Goal: Information Seeking & Learning: Learn about a topic

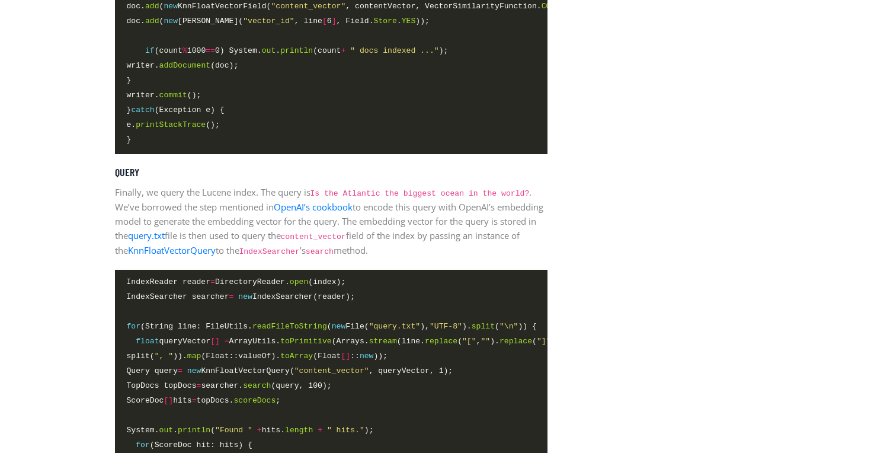
scroll to position [2835, 0]
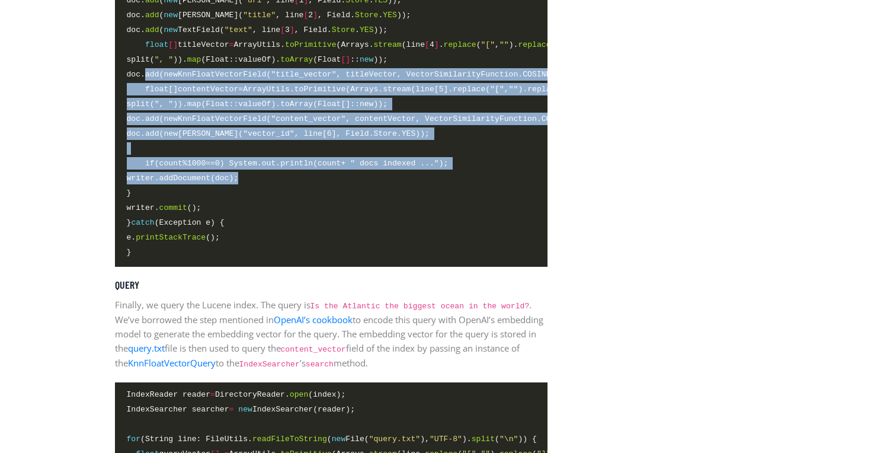
drag, startPoint x: 266, startPoint y: 179, endPoint x: 147, endPoint y: 75, distance: 158.3
click at [147, 75] on code "try (ZipFile zip = new ZipFile( "vector_database_wikipedia_articles_embedded.zi…" at bounding box center [331, 60] width 409 height 399
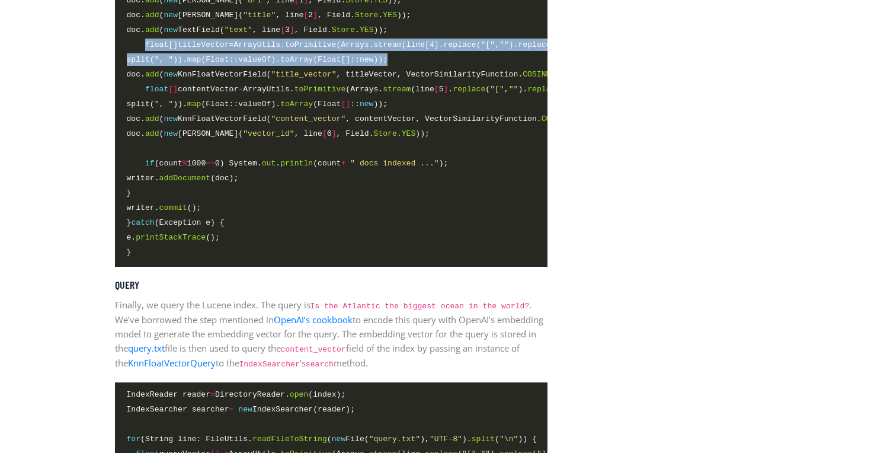
drag, startPoint x: 145, startPoint y: 49, endPoint x: 438, endPoint y: 67, distance: 293.9
click at [438, 67] on code "try (ZipFile zip = new ZipFile( "vector_database_wikipedia_articles_embedded.zi…" at bounding box center [331, 60] width 409 height 399
click at [438, 67] on span "split( ", " )). map (Float::valueOf). toArray (Float [] :: new ));" at bounding box center [331, 60] width 409 height 14
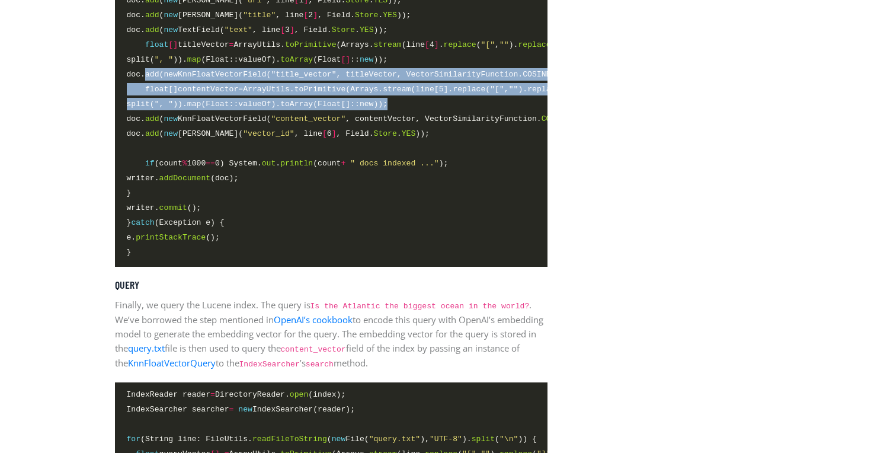
drag, startPoint x: 144, startPoint y: 79, endPoint x: 444, endPoint y: 110, distance: 301.4
click at [444, 109] on code "try (ZipFile zip = new ZipFile( "vector_database_wikipedia_articles_embedded.zi…" at bounding box center [331, 60] width 409 height 399
click at [444, 110] on span "split( ", " )). map (Float::valueOf). toArray (Float [] :: new ));" at bounding box center [331, 105] width 409 height 14
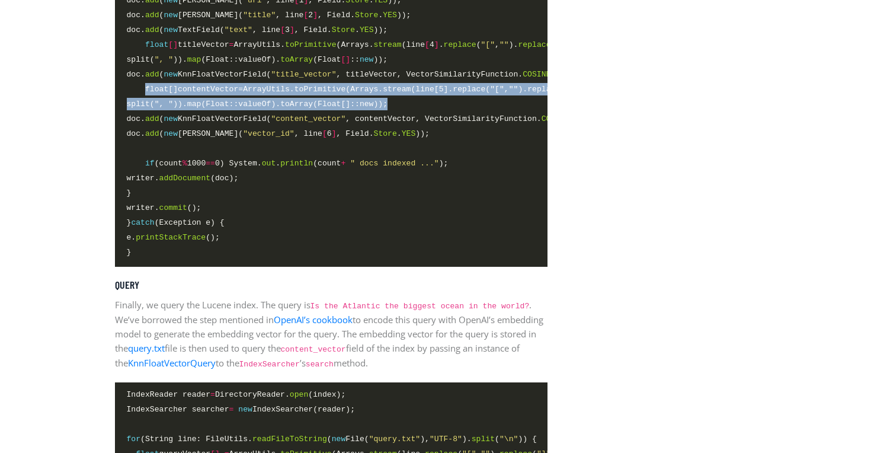
drag, startPoint x: 461, startPoint y: 109, endPoint x: 145, endPoint y: 91, distance: 316.9
click at [145, 91] on code "try (ZipFile zip = new ZipFile( "vector_database_wikipedia_articles_embedded.zi…" at bounding box center [331, 60] width 409 height 399
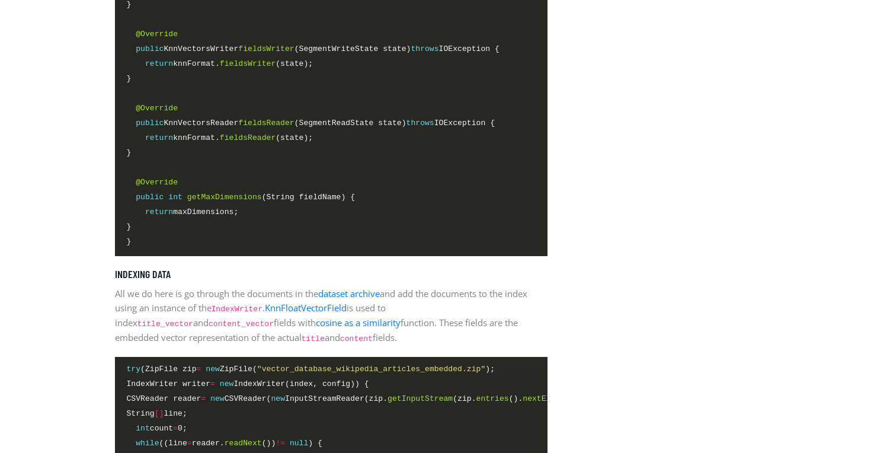
scroll to position [2333, 0]
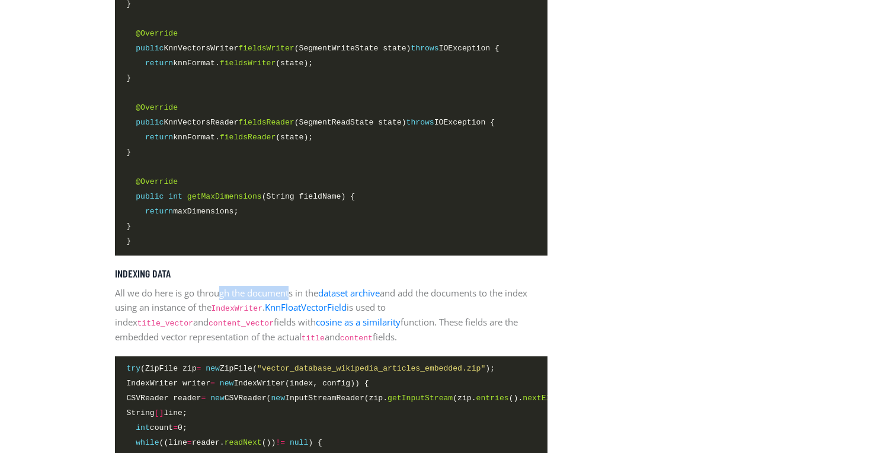
drag, startPoint x: 290, startPoint y: 296, endPoint x: 222, endPoint y: 296, distance: 67.5
click at [222, 296] on p "All we do here is go through the documents in the dataset archive and add the d…" at bounding box center [331, 315] width 433 height 59
click at [242, 300] on p "All we do here is go through the documents in the dataset archive and add the d…" at bounding box center [331, 315] width 433 height 59
drag, startPoint x: 446, startPoint y: 296, endPoint x: 517, endPoint y: 296, distance: 70.5
click at [517, 296] on p "All we do here is go through the documents in the dataset archive and add the d…" at bounding box center [331, 315] width 433 height 59
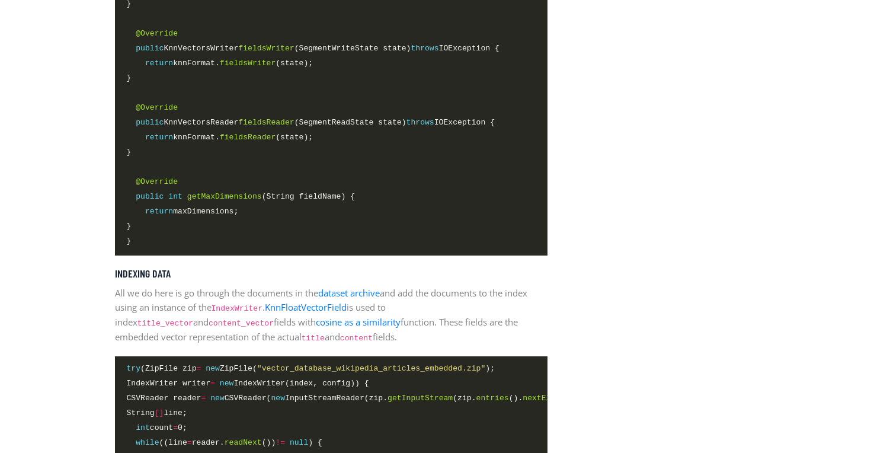
click at [380, 332] on p "All we do here is go through the documents in the dataset archive and add the d…" at bounding box center [331, 315] width 433 height 59
click at [324, 310] on link "KnnFloatVectorField" at bounding box center [306, 307] width 82 height 12
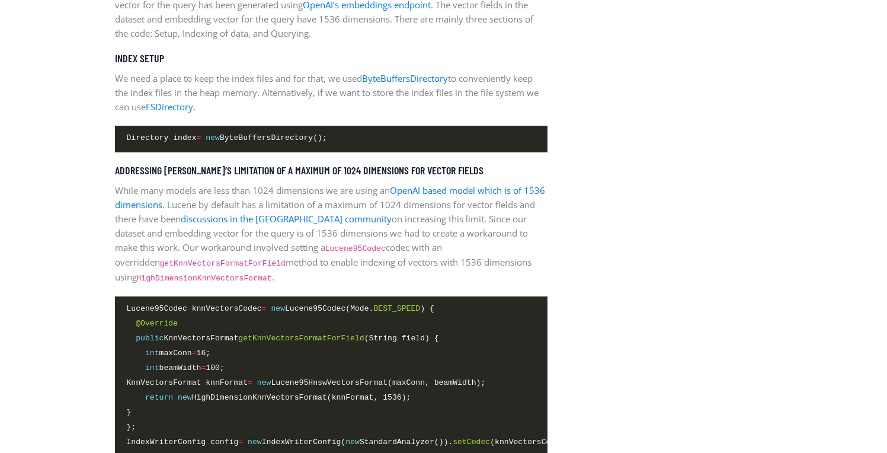
scroll to position [1693, 0]
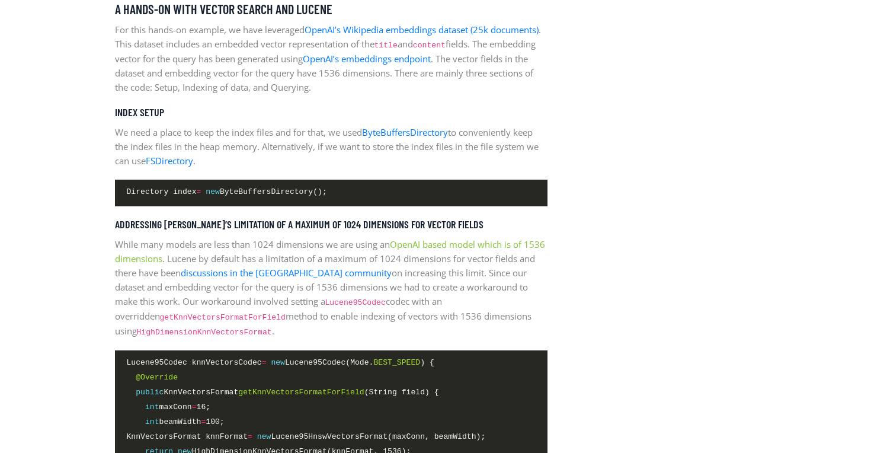
click at [475, 242] on link "OpenAI based model which is of 1536 dimensions" at bounding box center [330, 251] width 430 height 26
drag, startPoint x: 347, startPoint y: 262, endPoint x: 447, endPoint y: 261, distance: 99.6
click at [447, 261] on p "While many models are less than 1024 dimensions we are using an OpenAI based mo…" at bounding box center [331, 287] width 433 height 101
click at [479, 277] on p "While many models are less than 1024 dimensions we are using an OpenAI based mo…" at bounding box center [331, 287] width 433 height 101
click at [261, 274] on link "discussions in the [GEOGRAPHIC_DATA] community" at bounding box center [286, 273] width 211 height 12
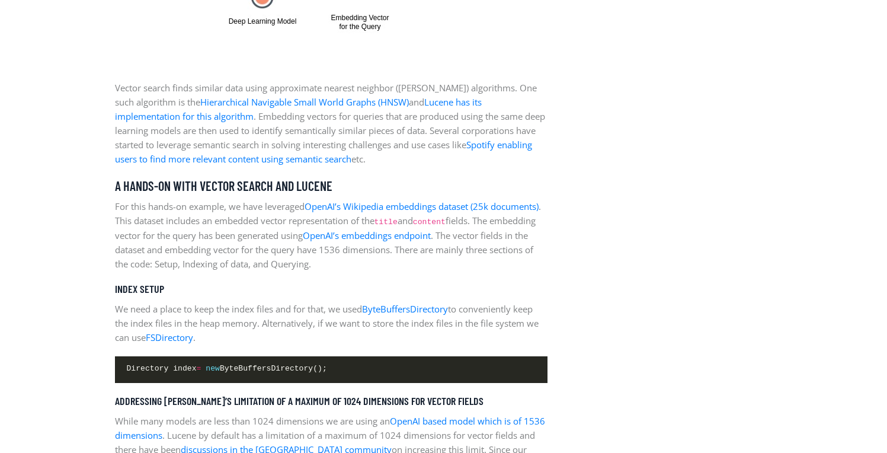
scroll to position [1477, 0]
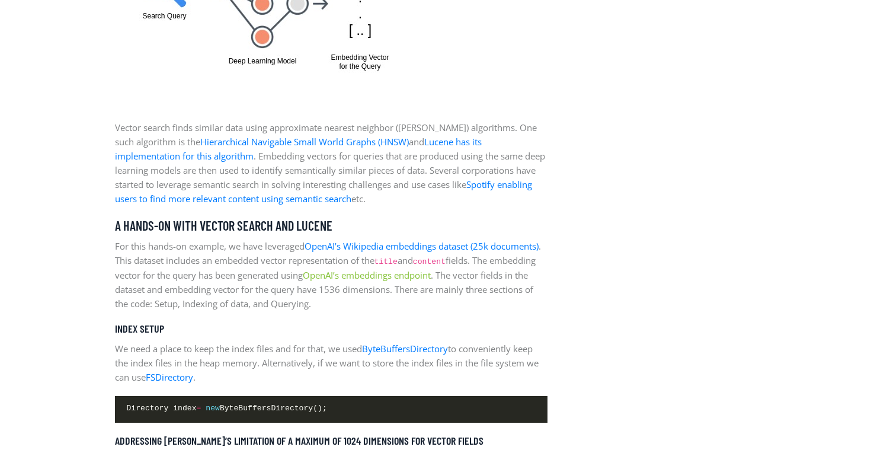
click at [431, 272] on link "OpenAI’s embeddings endpoint" at bounding box center [367, 275] width 128 height 12
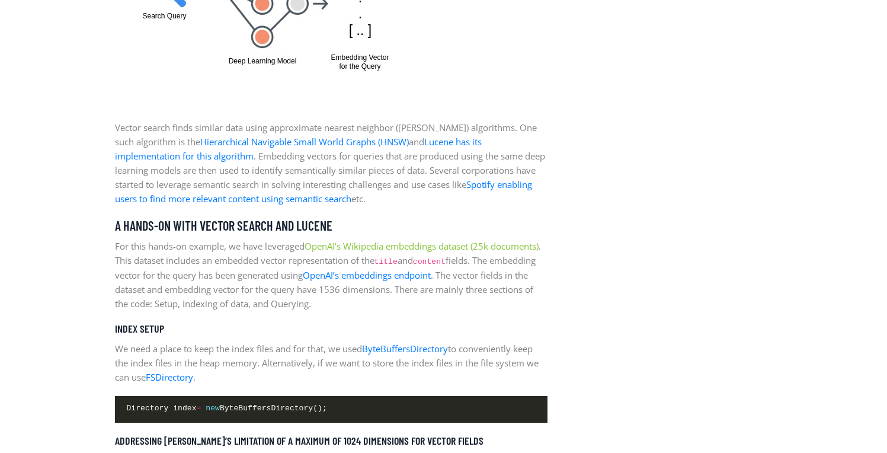
click at [421, 245] on link "OpenAI’s Wikipedia embeddings dataset (25k documents)" at bounding box center [422, 246] width 234 height 12
drag, startPoint x: 217, startPoint y: 133, endPoint x: 303, endPoint y: 132, distance: 85.9
click at [303, 132] on p "Vector search finds similar data using approximate nearest neighbor ([PERSON_NA…" at bounding box center [331, 162] width 433 height 85
click at [331, 128] on p "Vector search finds similar data using approximate nearest neighbor ([PERSON_NA…" at bounding box center [331, 162] width 433 height 85
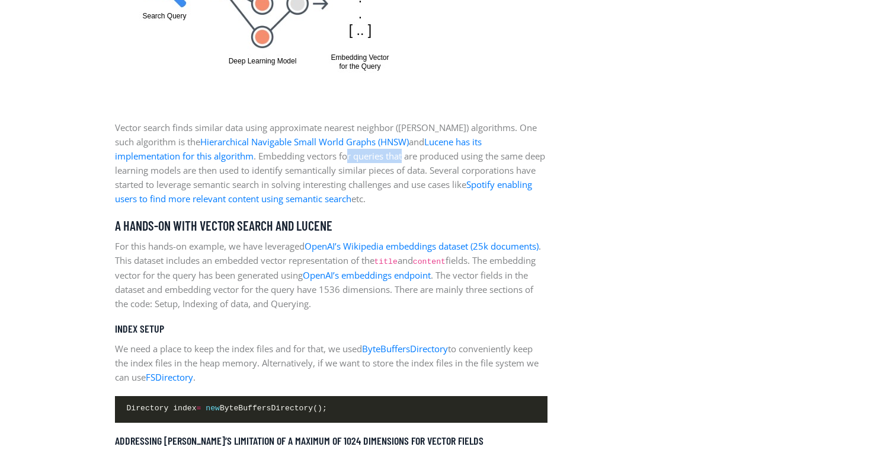
drag, startPoint x: 281, startPoint y: 159, endPoint x: 337, endPoint y: 159, distance: 55.7
click at [337, 159] on p "Vector search finds similar data using approximate nearest neighbor ([PERSON_NA…" at bounding box center [331, 162] width 433 height 85
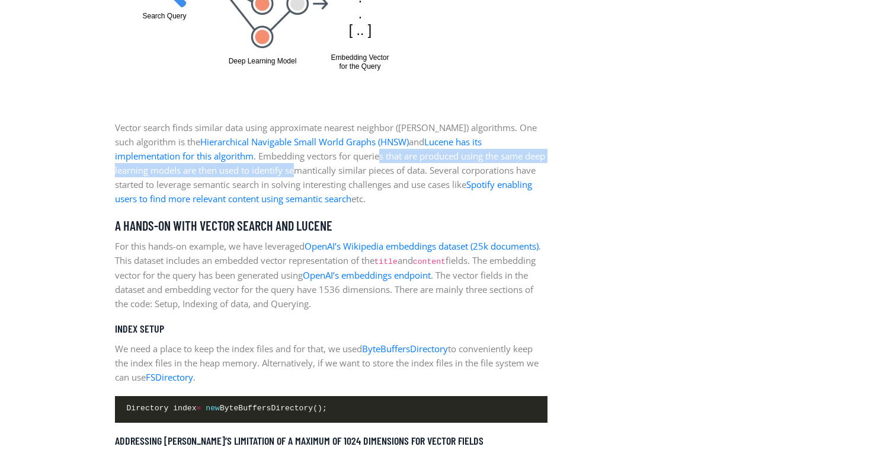
drag, startPoint x: 259, startPoint y: 163, endPoint x: 316, endPoint y: 162, distance: 56.9
click at [315, 162] on p "Vector search finds similar data using approximate nearest neighbor ([PERSON_NA…" at bounding box center [331, 162] width 433 height 85
click at [316, 162] on p "Vector search finds similar data using approximate nearest neighbor ([PERSON_NA…" at bounding box center [331, 162] width 433 height 85
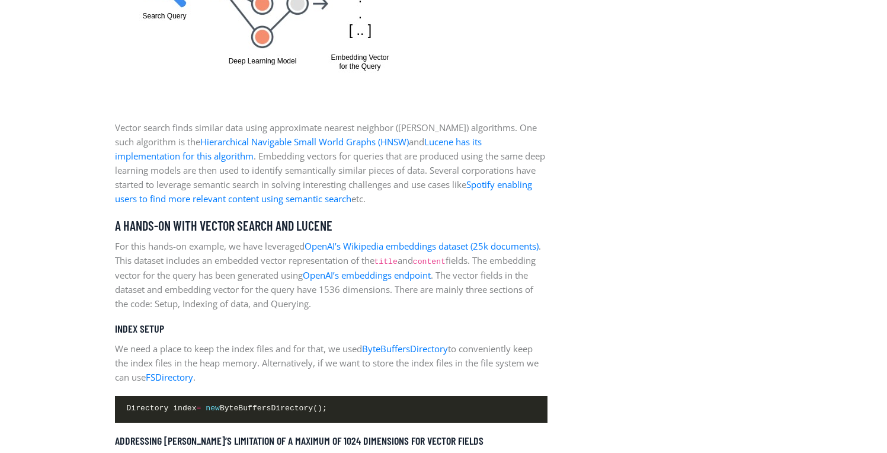
drag, startPoint x: 252, startPoint y: 159, endPoint x: 298, endPoint y: 158, distance: 46.2
click at [298, 158] on p "Vector search finds similar data using approximate nearest neighbor ([PERSON_NA…" at bounding box center [331, 162] width 433 height 85
drag, startPoint x: 258, startPoint y: 158, endPoint x: 341, endPoint y: 158, distance: 83.0
click at [341, 158] on p "Vector search finds similar data using approximate nearest neighbor ([PERSON_NA…" at bounding box center [331, 162] width 433 height 85
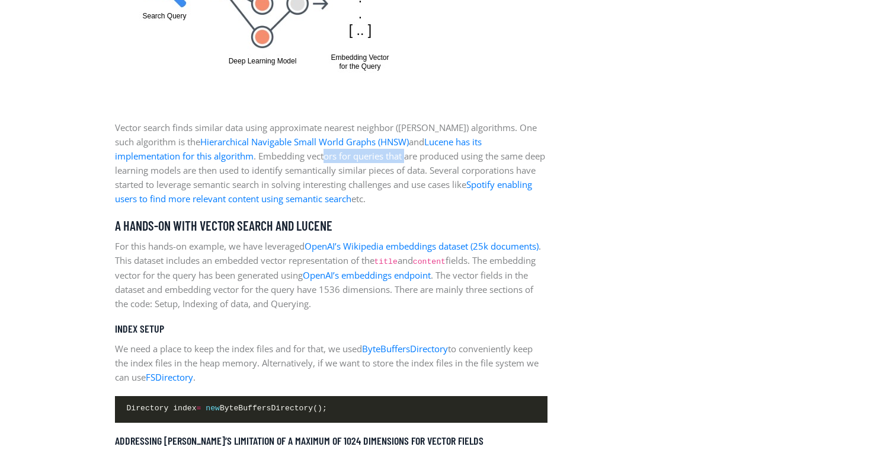
click at [309, 161] on p "Vector search finds similar data using approximate nearest neighbor ([PERSON_NA…" at bounding box center [331, 162] width 433 height 85
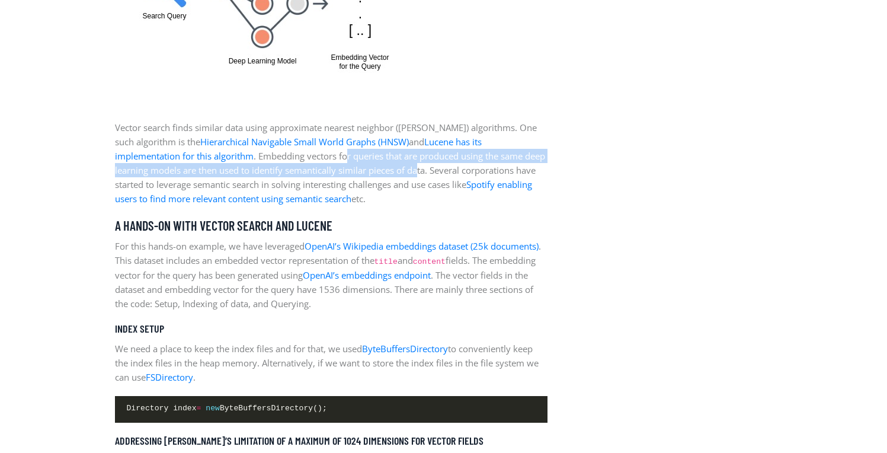
drag, startPoint x: 279, startPoint y: 161, endPoint x: 382, endPoint y: 165, distance: 103.2
click at [382, 165] on p "Vector search finds similar data using approximate nearest neighbor ([PERSON_NA…" at bounding box center [331, 162] width 433 height 85
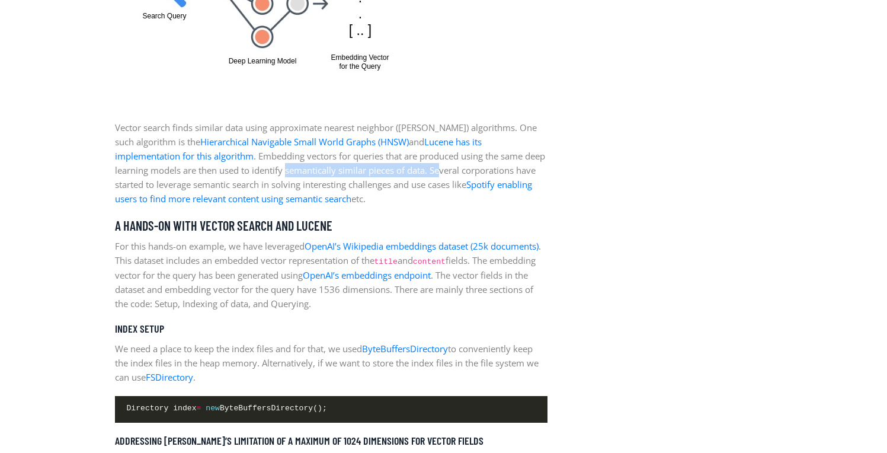
drag, startPoint x: 252, startPoint y: 165, endPoint x: 406, endPoint y: 168, distance: 154.1
click at [406, 168] on p "Vector search finds similar data using approximate nearest neighbor ([PERSON_NA…" at bounding box center [331, 162] width 433 height 85
drag, startPoint x: 470, startPoint y: 168, endPoint x: 364, endPoint y: 168, distance: 106.7
click at [364, 168] on p "Vector search finds similar data using approximate nearest neighbor ([PERSON_NA…" at bounding box center [331, 162] width 433 height 85
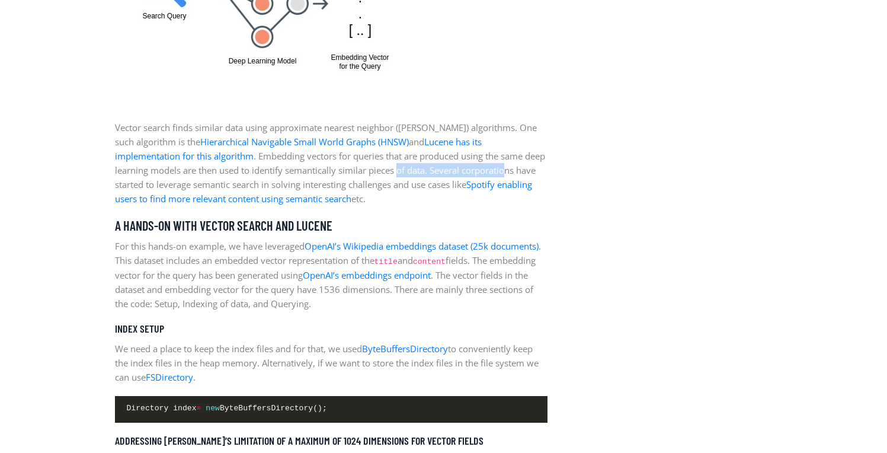
click at [364, 168] on p "Vector search finds similar data using approximate nearest neighbor ([PERSON_NA…" at bounding box center [331, 162] width 433 height 85
drag, startPoint x: 341, startPoint y: 169, endPoint x: 477, endPoint y: 166, distance: 136.3
click at [477, 166] on p "Vector search finds similar data using approximate nearest neighbor ([PERSON_NA…" at bounding box center [331, 162] width 433 height 85
click at [488, 165] on p "Vector search finds similar data using approximate nearest neighbor ([PERSON_NA…" at bounding box center [331, 162] width 433 height 85
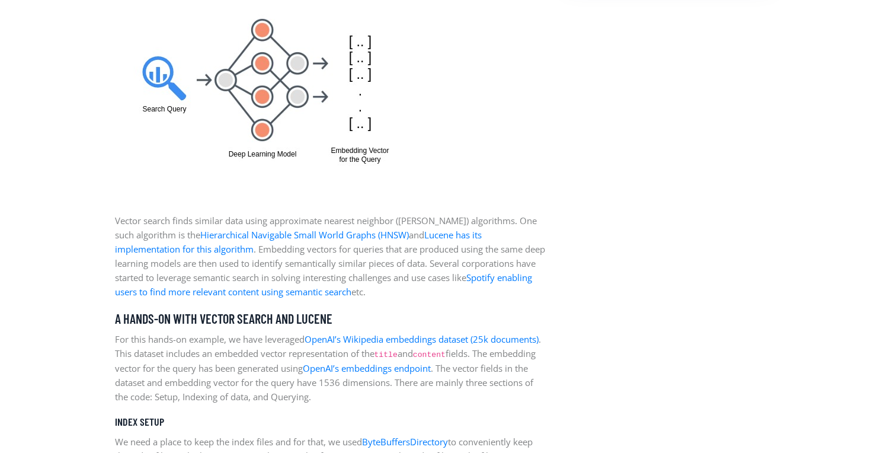
scroll to position [1392, 0]
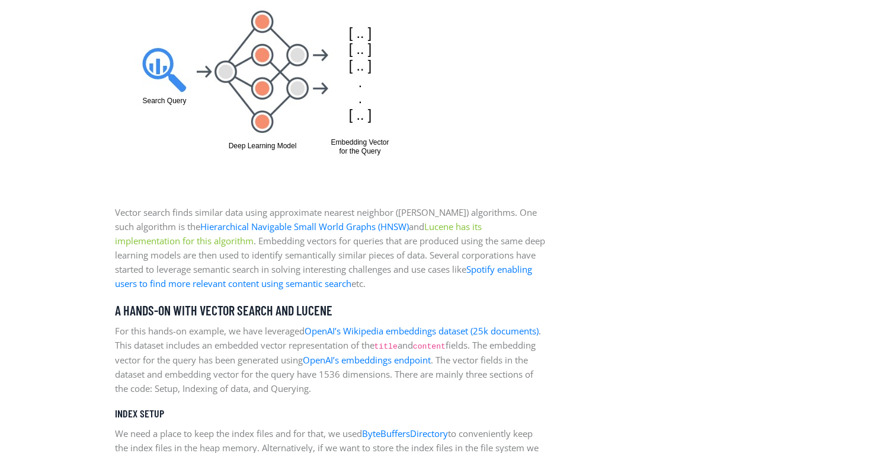
click at [162, 238] on link "Lucene has its implementation for this algorithm" at bounding box center [298, 233] width 367 height 26
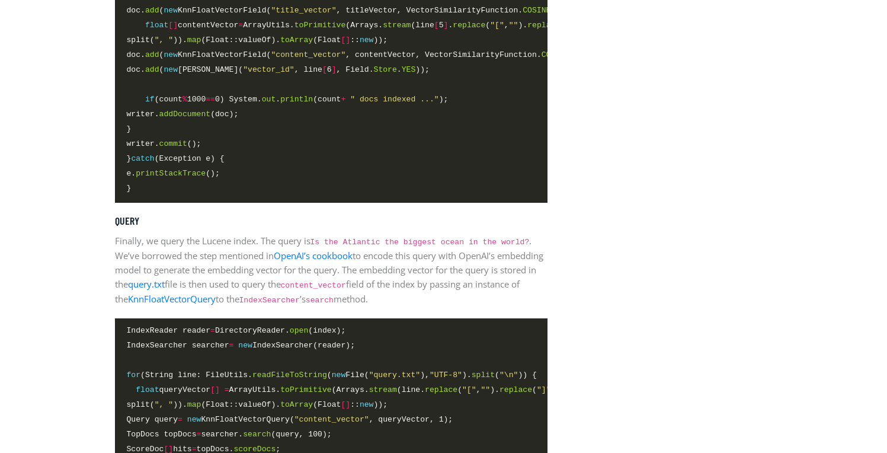
scroll to position [3074, 0]
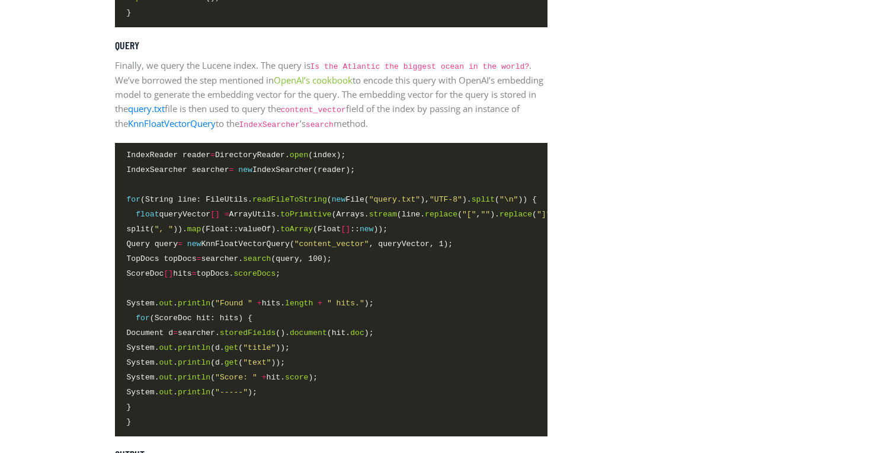
click at [338, 86] on link "OpenAI’s cookbook" at bounding box center [313, 80] width 79 height 12
